Goal: Find specific page/section: Find specific page/section

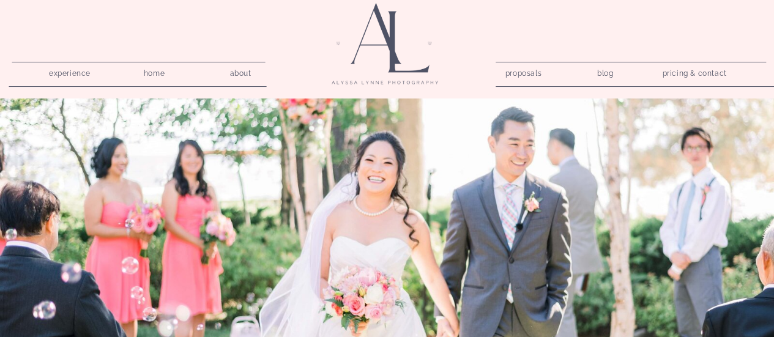
click at [690, 73] on nav "pricing & contact" at bounding box center [695, 73] width 74 height 17
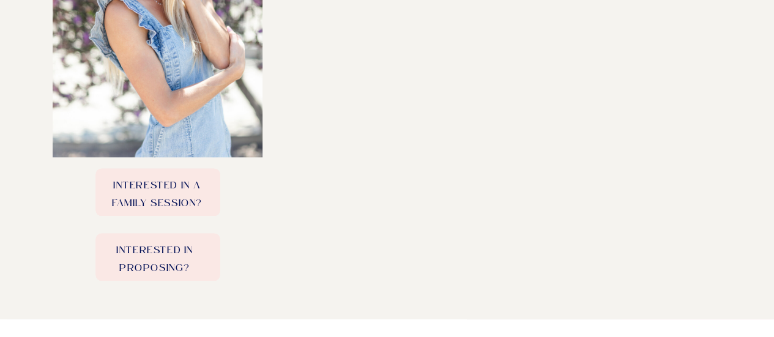
scroll to position [590, 0]
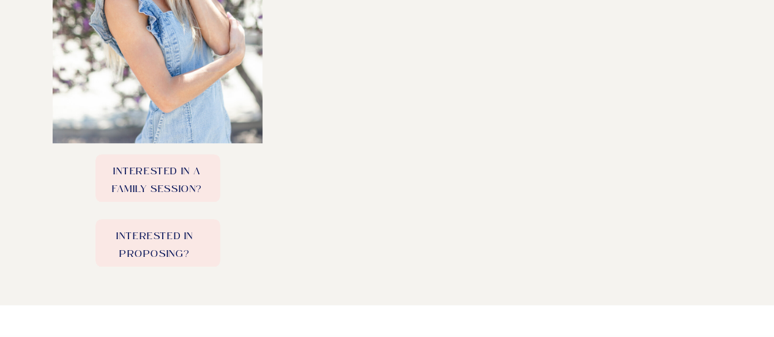
click at [169, 187] on p "Interested in a family session?" at bounding box center [157, 178] width 124 height 30
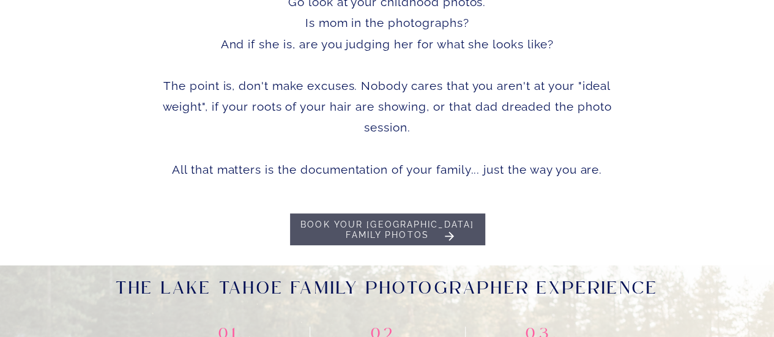
scroll to position [563, 0]
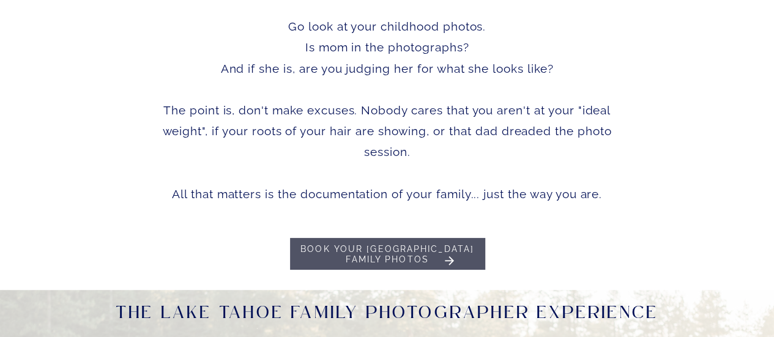
click at [415, 243] on p "Go look at your childhood photos. Is mom in the photographs? And if she is, are…" at bounding box center [387, 135] width 462 height 281
click at [415, 255] on h1 "Book your Lake Tahoe Family Photos" at bounding box center [387, 256] width 193 height 25
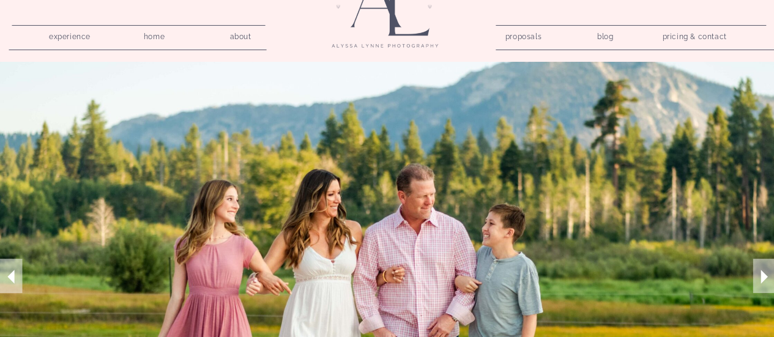
scroll to position [0, 0]
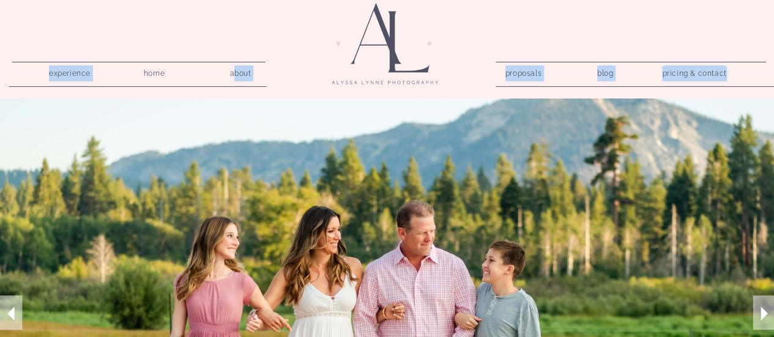
click at [234, 74] on nav "about" at bounding box center [240, 71] width 35 height 12
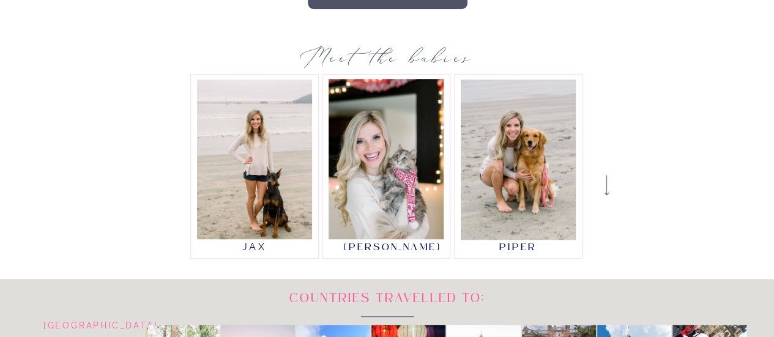
scroll to position [440, 0]
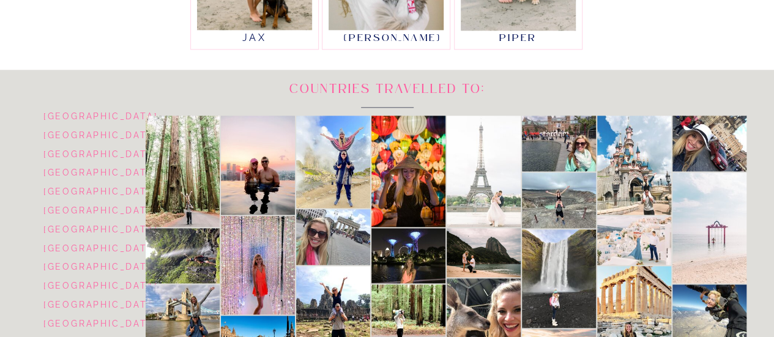
scroll to position [636, 0]
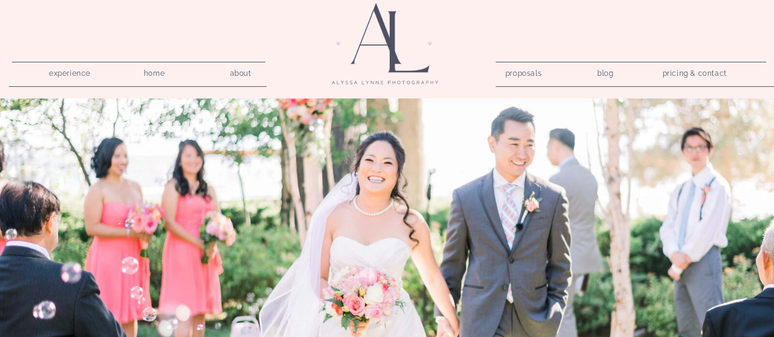
click at [242, 73] on nav "about" at bounding box center [240, 71] width 35 height 12
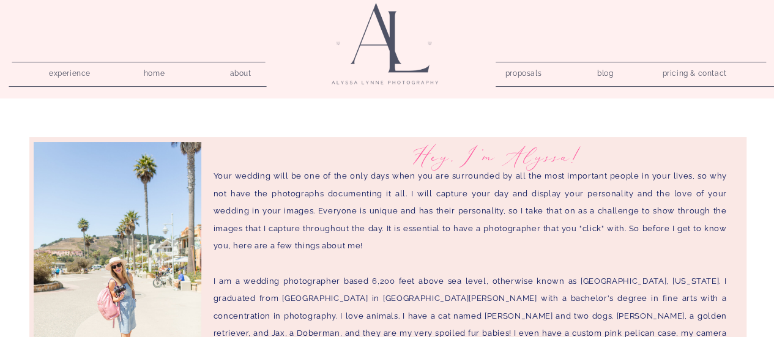
click at [666, 72] on nav "pricing & contact" at bounding box center [695, 73] width 74 height 17
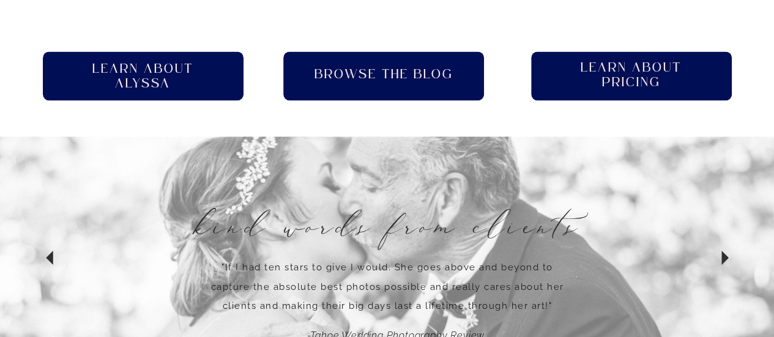
scroll to position [885, 0]
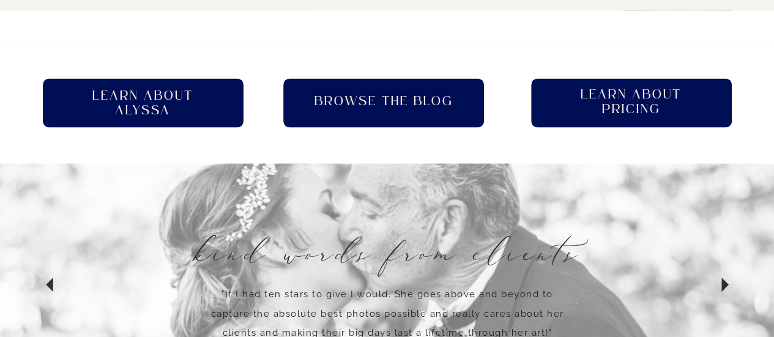
click at [652, 86] on div at bounding box center [631, 102] width 201 height 49
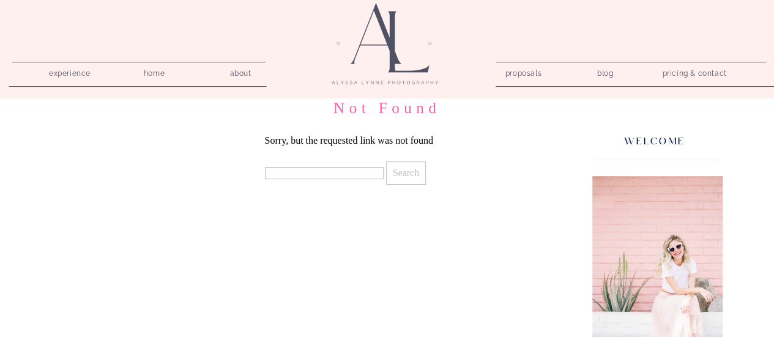
click at [684, 74] on nav "pricing & contact" at bounding box center [695, 73] width 74 height 17
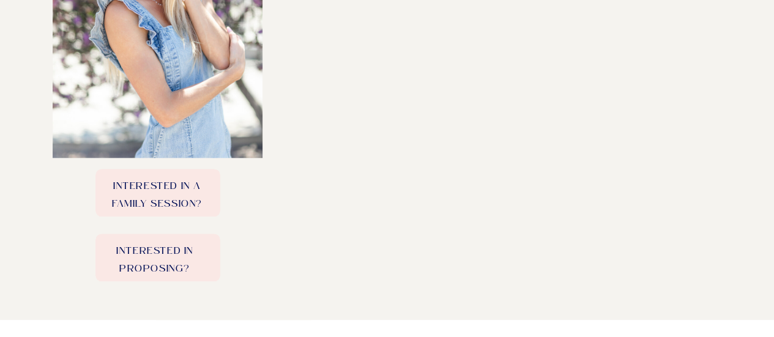
scroll to position [590, 0]
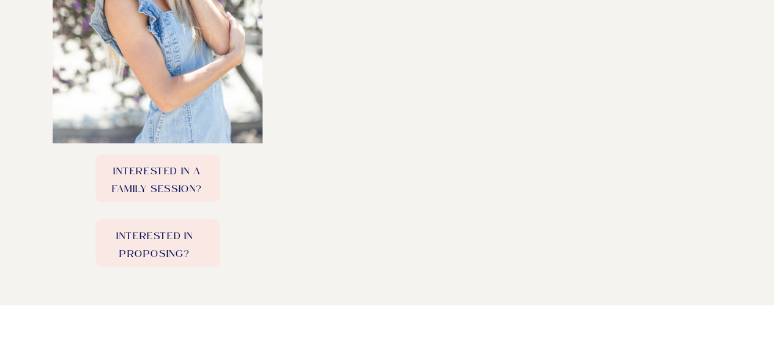
click at [191, 180] on p "Interested in a family session?" at bounding box center [157, 178] width 124 height 30
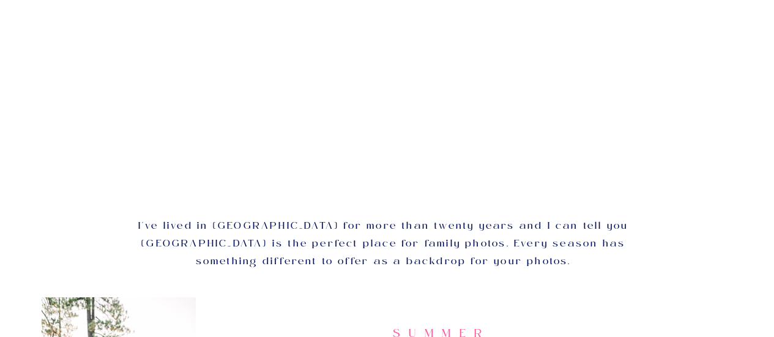
scroll to position [2064, 0]
